Goal: Information Seeking & Learning: Stay updated

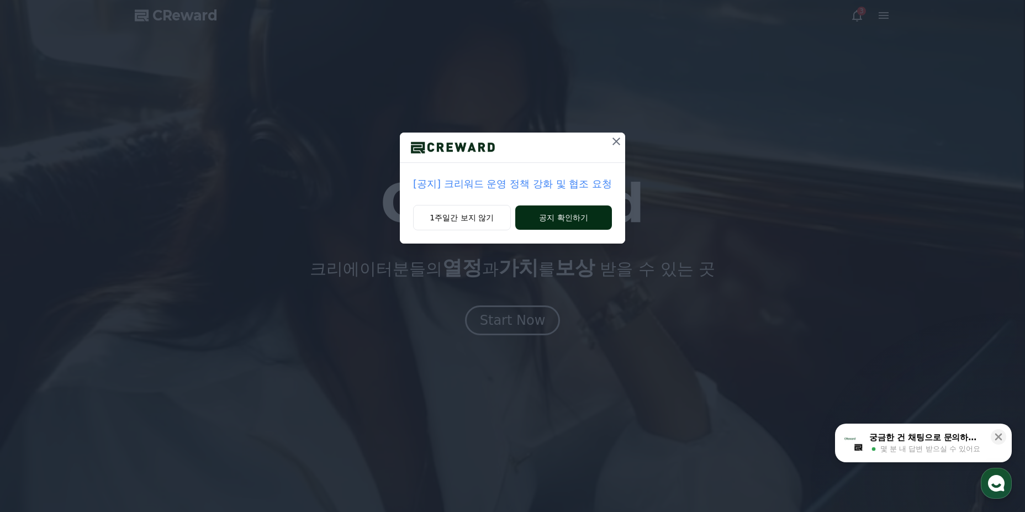
click at [570, 222] on button "공지 확인하기" at bounding box center [563, 217] width 97 height 24
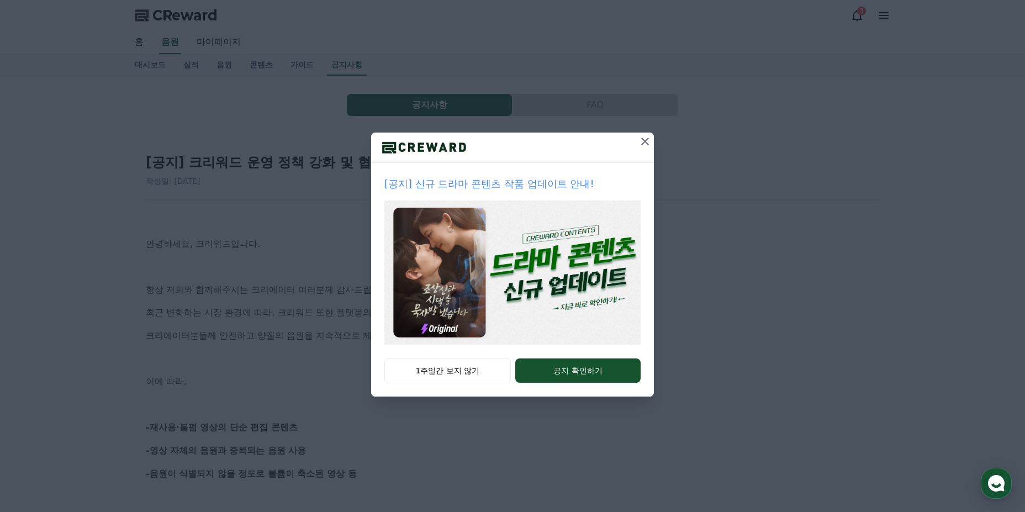
click at [642, 146] on icon at bounding box center [644, 141] width 13 height 13
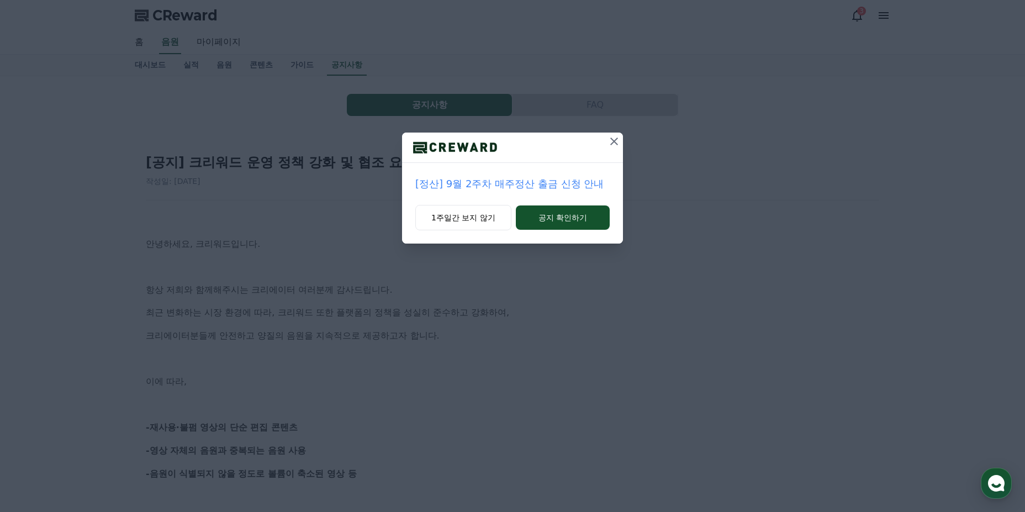
click at [617, 142] on icon at bounding box center [613, 141] width 13 height 13
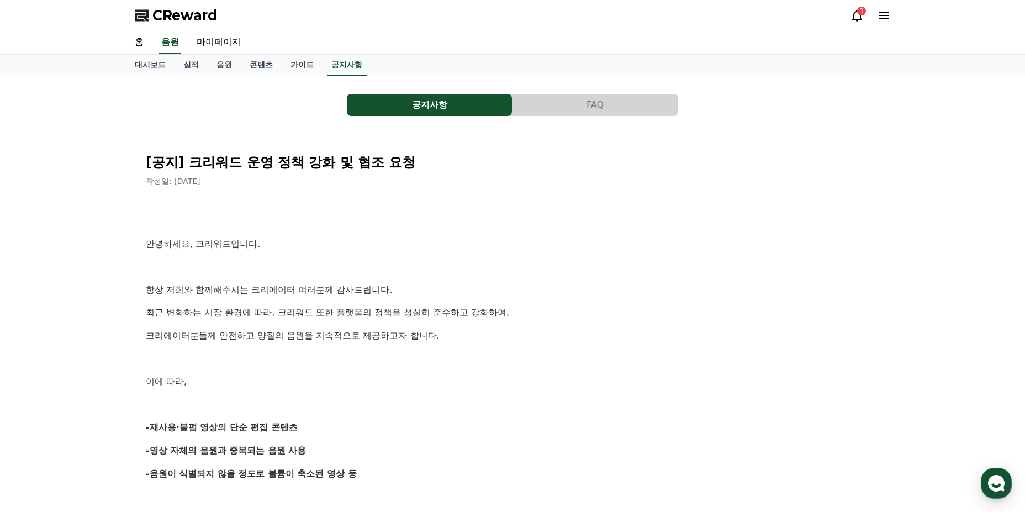
click at [855, 15] on icon at bounding box center [856, 15] width 13 height 13
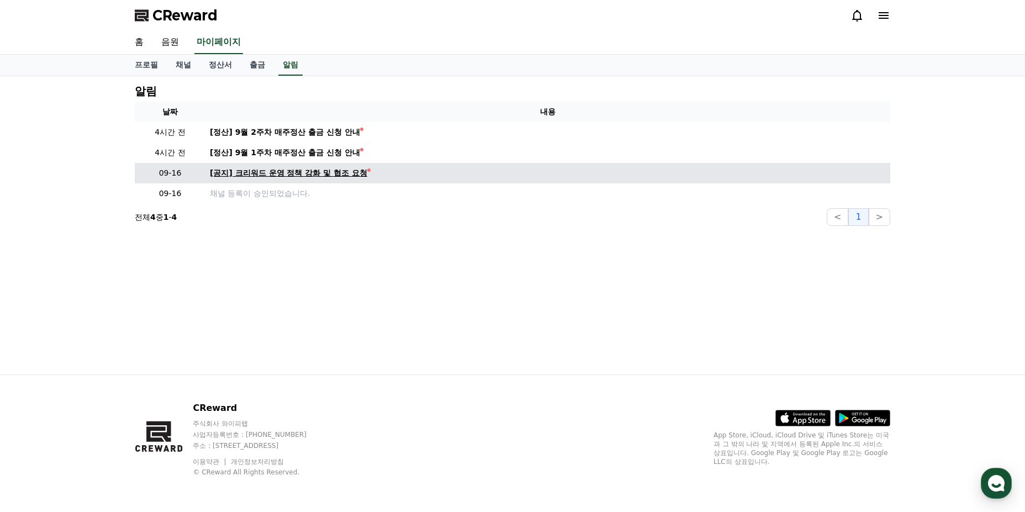
click at [298, 172] on div "[공지] 크리워드 운영 정책 강화 및 협조 요청" at bounding box center [288, 173] width 157 height 12
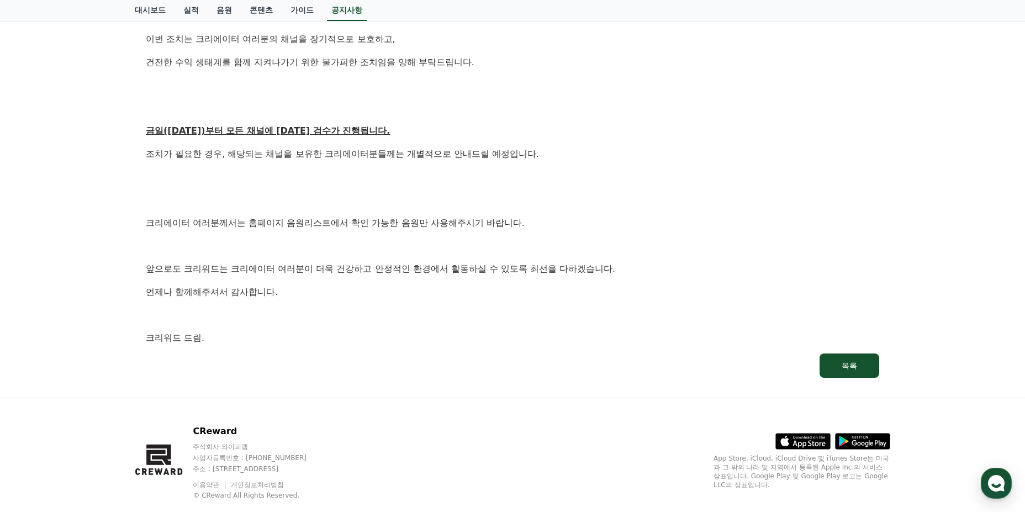
scroll to position [595, 0]
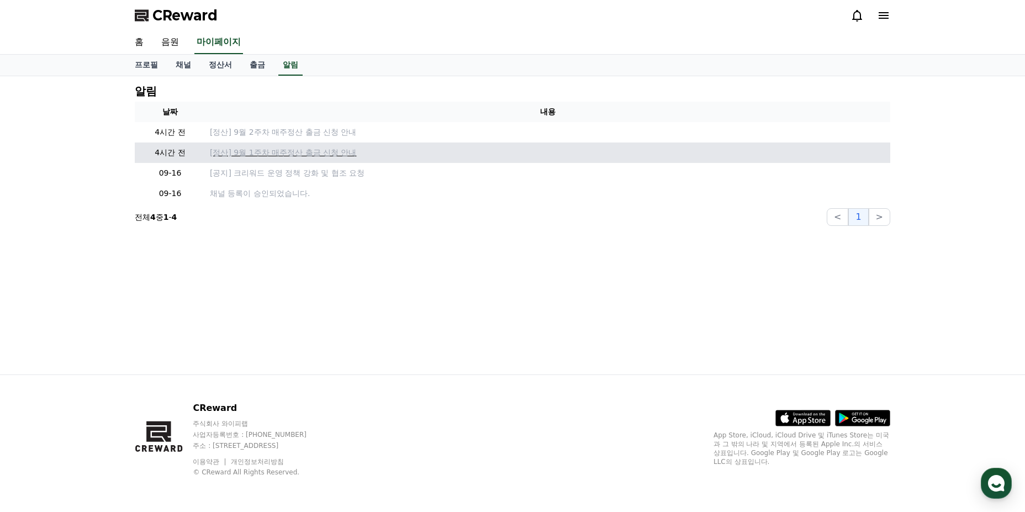
click at [285, 150] on p "[정산] 9월 1주차 매주정산 출금 신청 안내" at bounding box center [548, 153] width 676 height 12
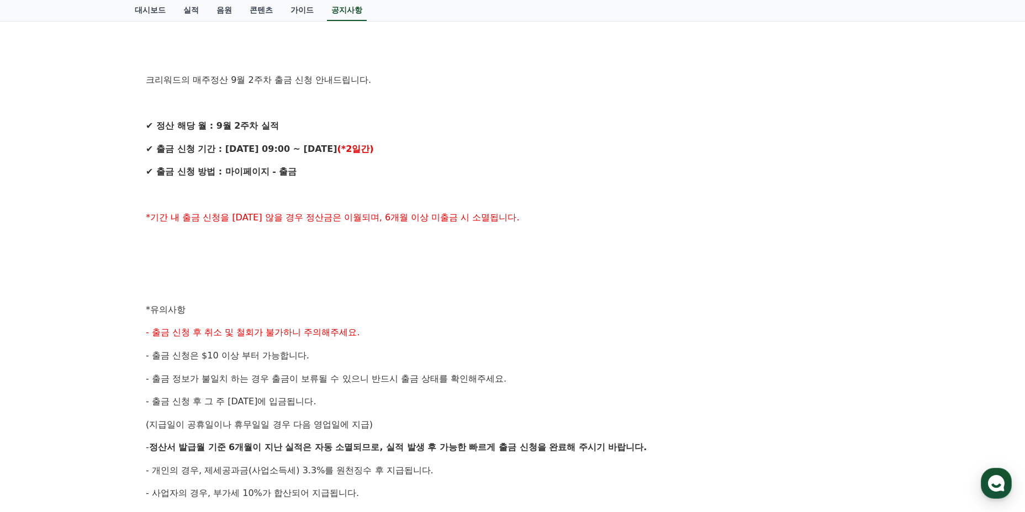
scroll to position [221, 0]
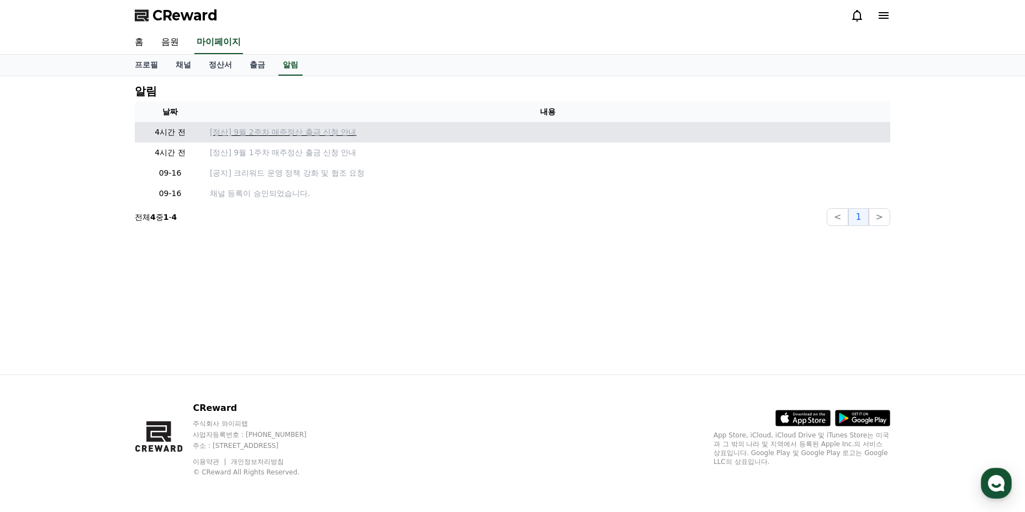
click at [255, 132] on p "[정산] 9월 2주차 매주정산 출금 신청 안내" at bounding box center [548, 132] width 676 height 12
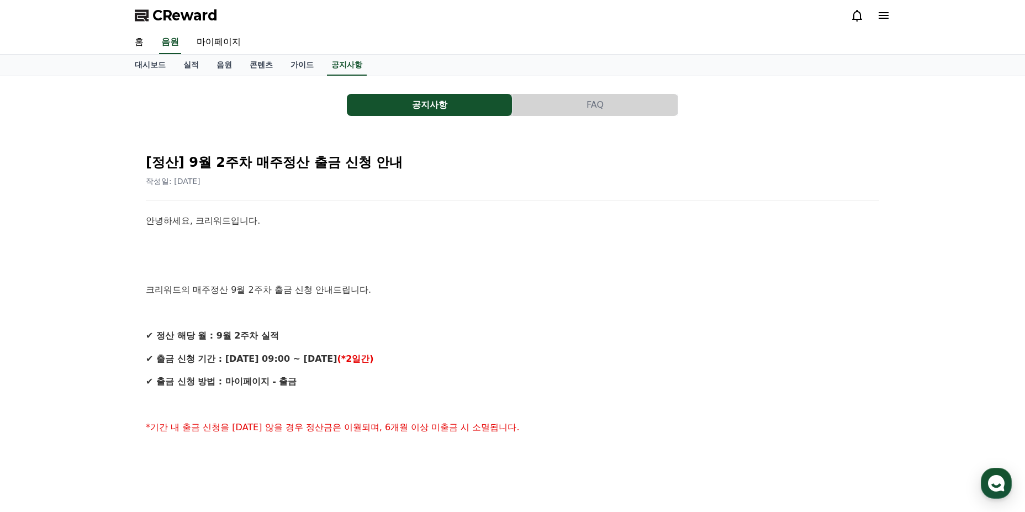
scroll to position [110, 0]
